Goal: Find specific page/section: Find specific page/section

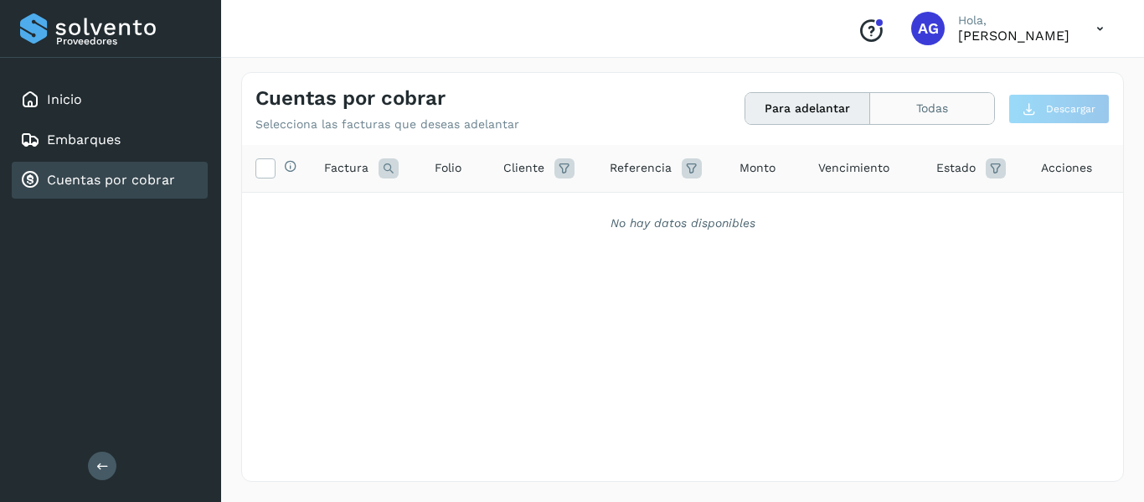
click at [935, 105] on button "Todas" at bounding box center [932, 108] width 124 height 31
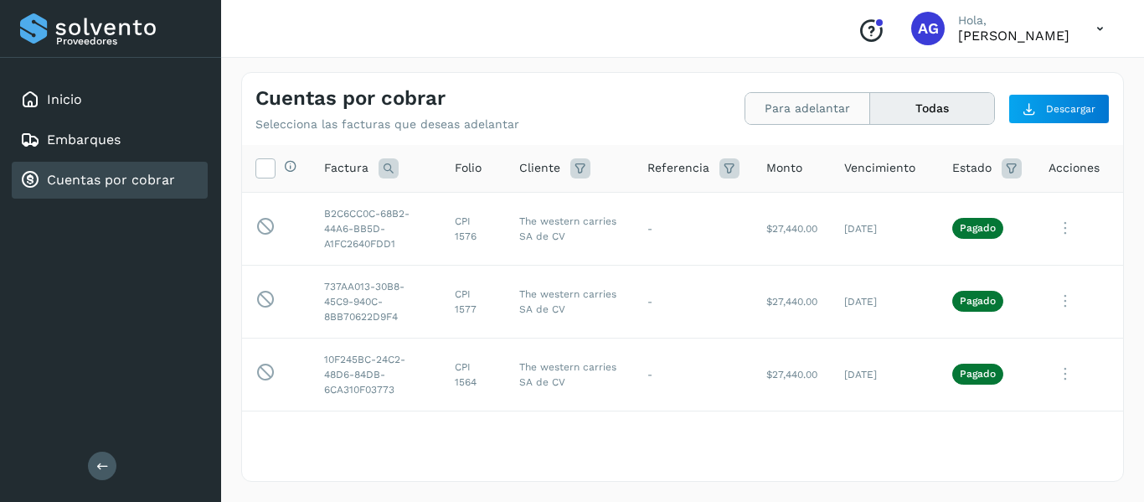
click at [791, 114] on button "Para adelantar" at bounding box center [807, 108] width 125 height 31
